Goal: Book appointment/travel/reservation

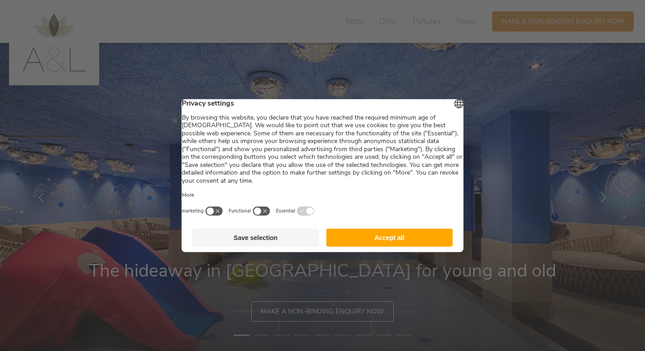
click at [399, 241] on font "Accept all" at bounding box center [389, 237] width 30 height 7
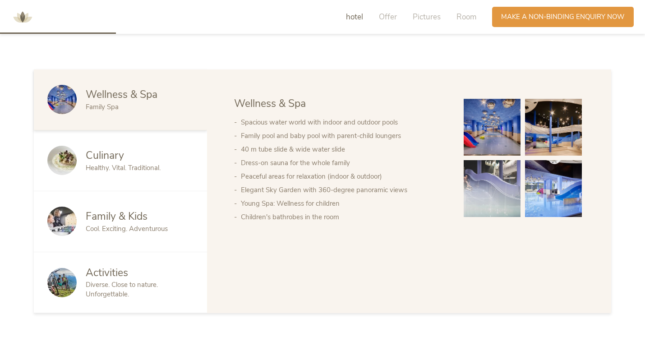
scroll to position [477, 0]
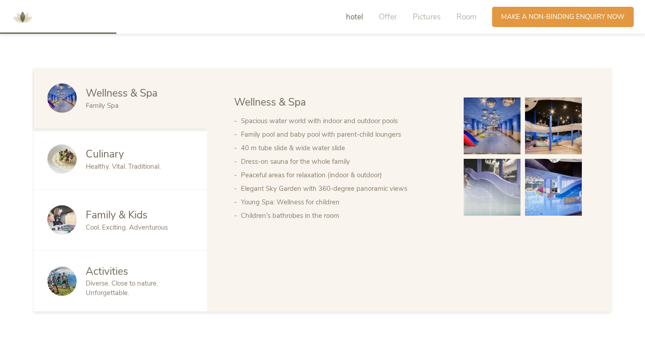
click at [134, 214] on font "Family & Kids" at bounding box center [117, 215] width 62 height 14
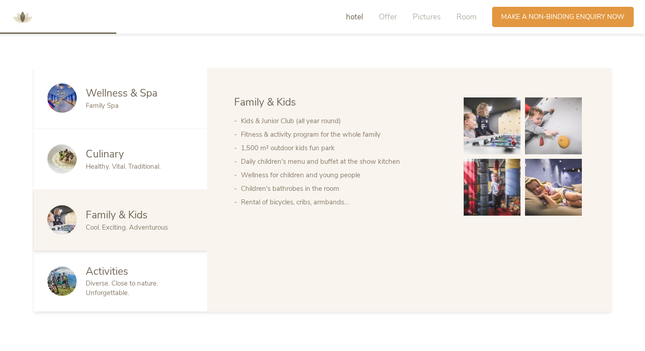
click at [136, 165] on font "Healthy. Vital. Traditional." at bounding box center [123, 166] width 75 height 9
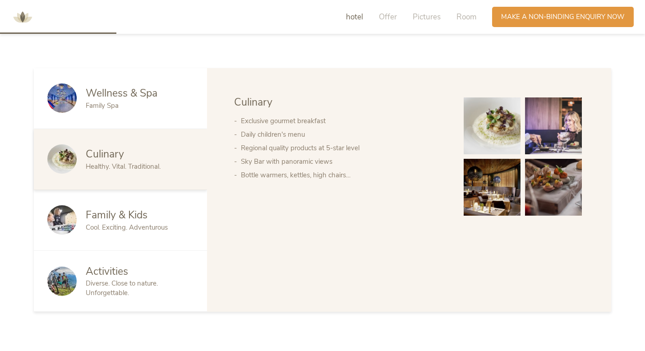
click at [129, 282] on font "Diverse. Close to nature. Unforgettable." at bounding box center [122, 288] width 72 height 18
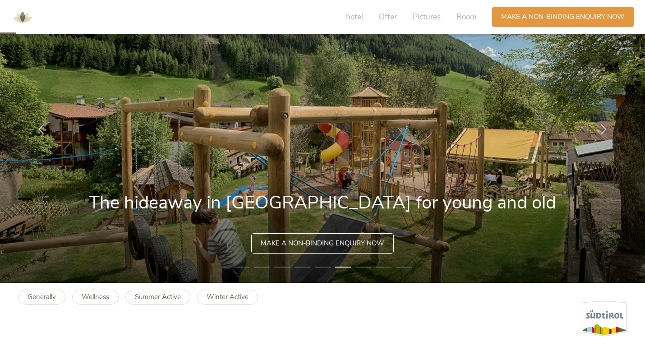
scroll to position [0, 0]
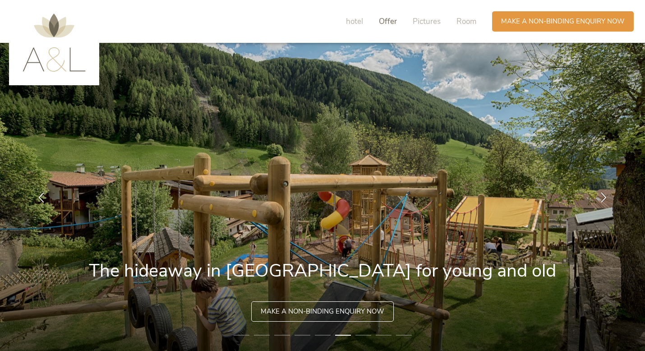
click at [387, 19] on font "Offer" at bounding box center [388, 21] width 18 height 10
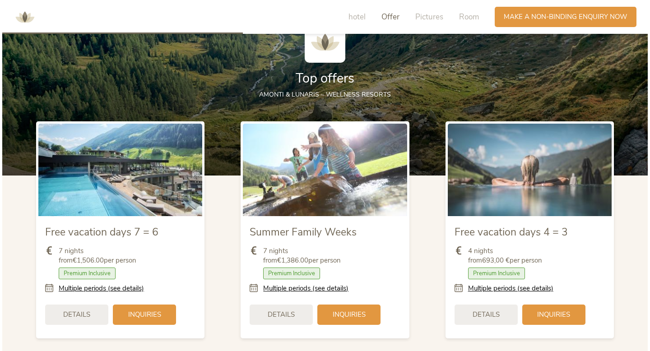
scroll to position [990, 0]
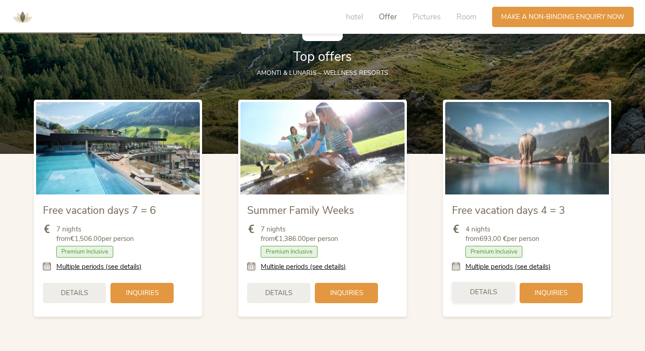
click at [496, 296] on font "Details" at bounding box center [483, 291] width 27 height 9
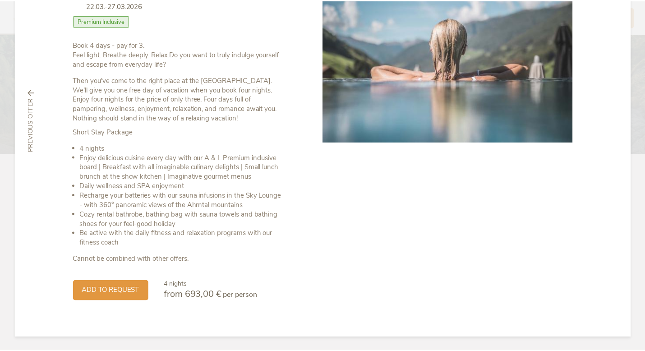
scroll to position [0, 0]
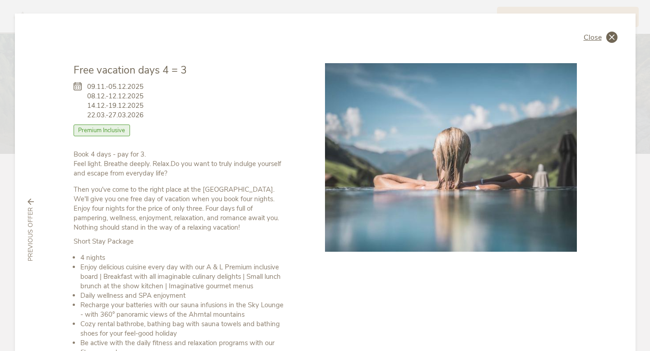
click at [590, 42] on div "Close" at bounding box center [600, 37] width 34 height 11
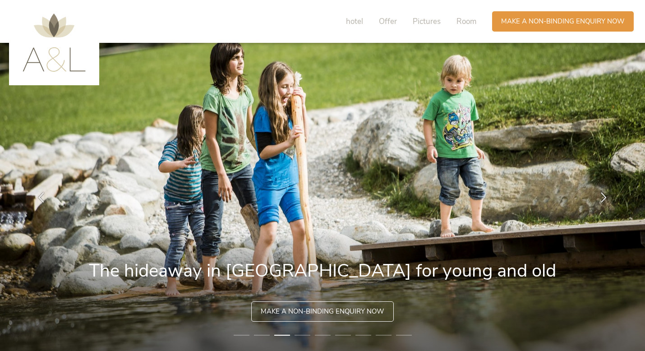
click at [362, 10] on div "hotel Offer Pictures Room Inquiries Make a non-binding enquiry now" at bounding box center [484, 21] width 304 height 25
click at [359, 18] on font "hotel" at bounding box center [354, 21] width 17 height 10
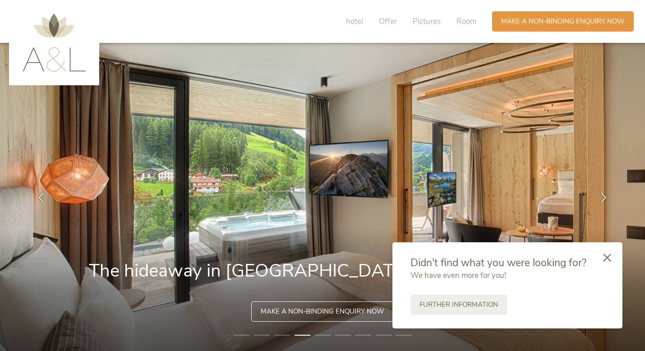
click at [65, 61] on img at bounding box center [54, 43] width 63 height 58
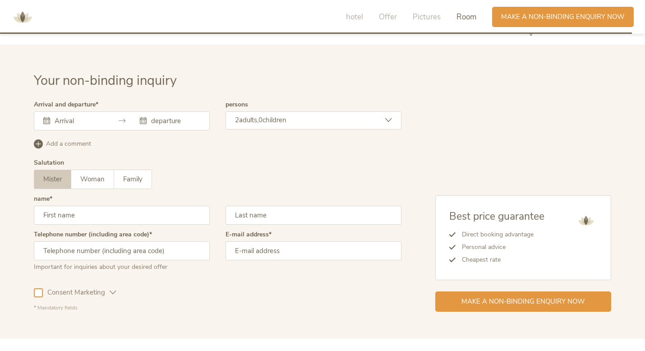
scroll to position [2607, 0]
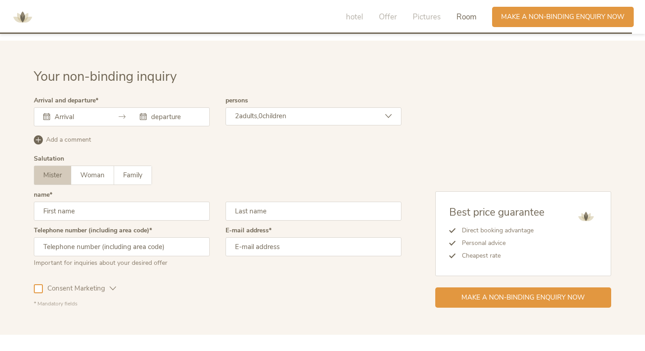
click at [84, 126] on div "[DATE] Mo Di Mi Do Fr Sa So 28 29 30 31 1 2 3 4 5 6 7 8 9 10 11 12 13 14 15 16 …" at bounding box center [122, 116] width 176 height 19
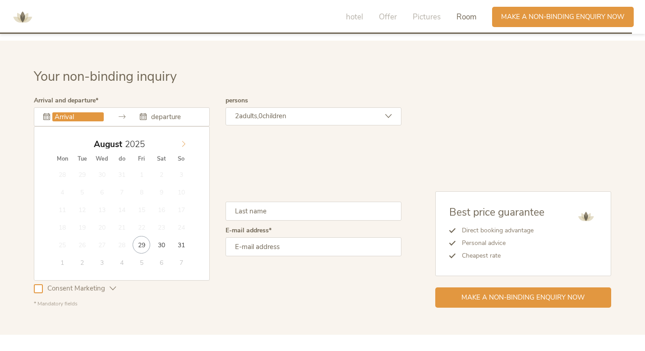
click at [181, 147] on icon at bounding box center [183, 144] width 6 height 6
type input "[DATE]"
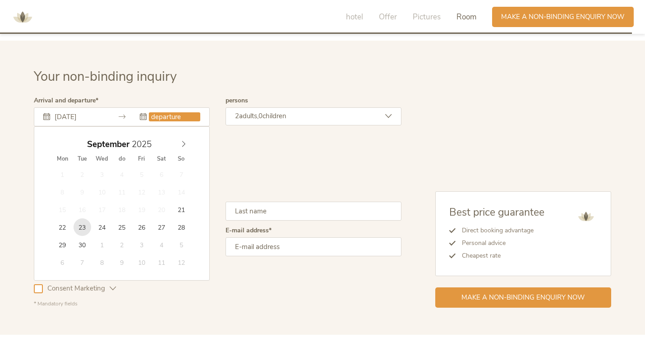
type input "[DATE]"
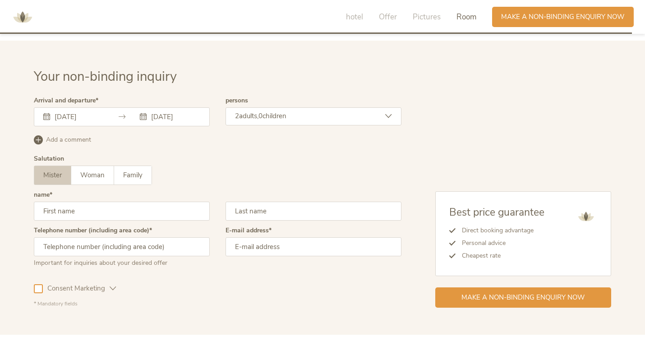
click at [298, 121] on div "2 adults, 0 children" at bounding box center [314, 116] width 176 height 18
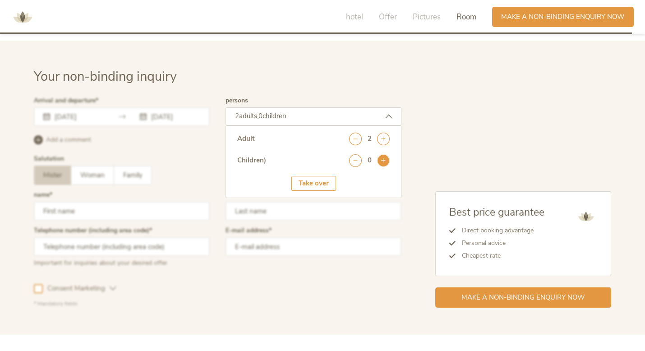
click at [380, 165] on icon at bounding box center [383, 160] width 13 height 13
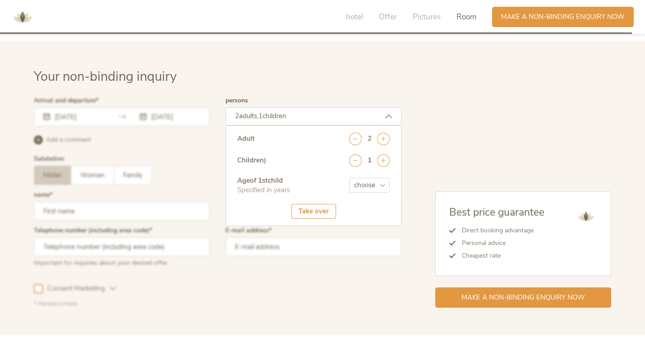
click at [372, 186] on select "choose 0 1 2 3 4 5 6 7 8 9 10 11 12 13 14 15 16 17" at bounding box center [369, 185] width 41 height 15
select select "3"
click at [349, 184] on select "choose 0 1 2 3 4 5 6 7 8 9 10 11 12 13 14 15 16 17" at bounding box center [369, 185] width 41 height 15
click at [314, 216] on font "Take over" at bounding box center [314, 211] width 30 height 9
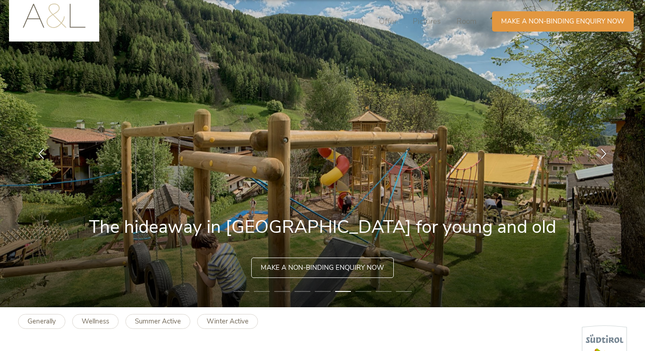
scroll to position [0, 0]
